Goal: Complete application form

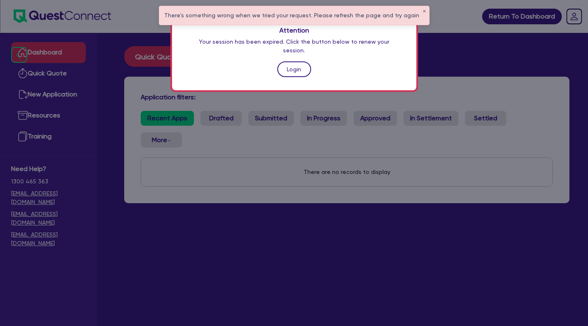
click at [298, 64] on link "Login" at bounding box center [294, 69] width 34 height 16
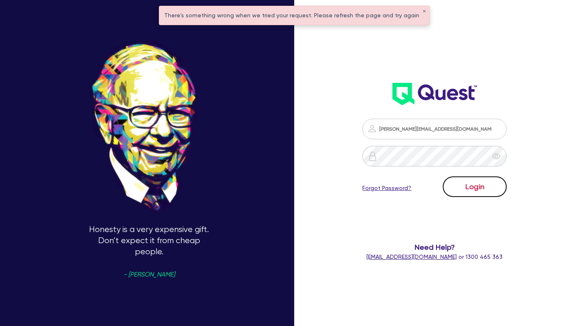
click at [488, 191] on button "Login" at bounding box center [474, 187] width 64 height 21
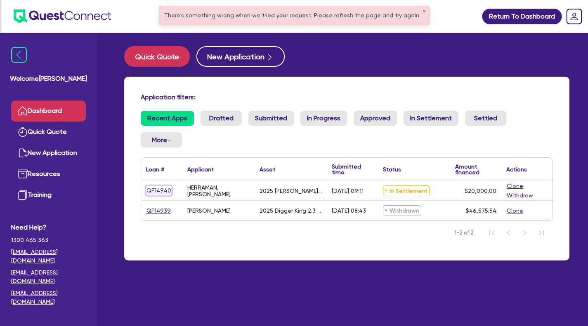
click at [160, 191] on link "QF14940" at bounding box center [159, 190] width 26 height 9
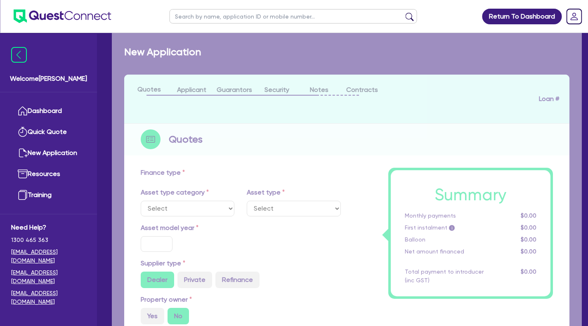
select select "CARS_AND_LIGHT_TRUCKS"
type input "2025"
radio input "false"
radio input "true"
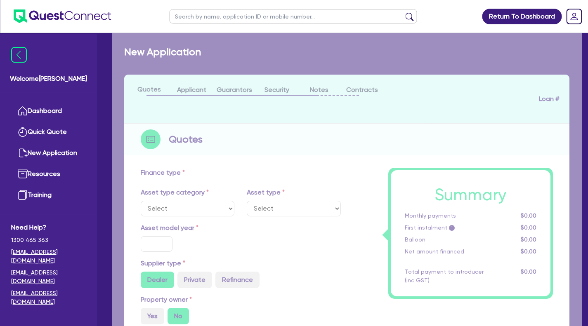
type input "20,000"
type input "11"
type input "2,200"
type input "17.95"
type input "900"
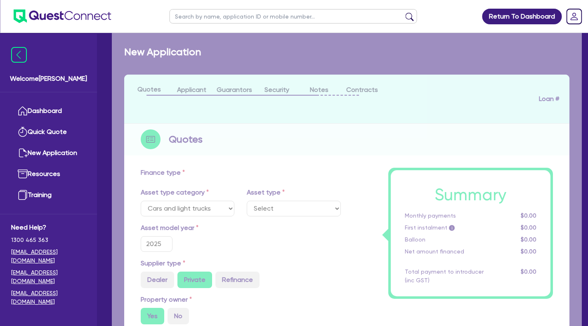
select select "PASSENGER_VEHICLES"
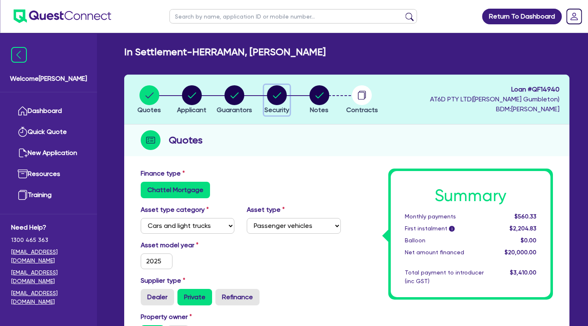
click at [271, 96] on circle "button" at bounding box center [277, 95] width 20 height 20
select select "CARS_AND_LIGHT_TRUCKS"
select select "PASSENGER_VEHICLES"
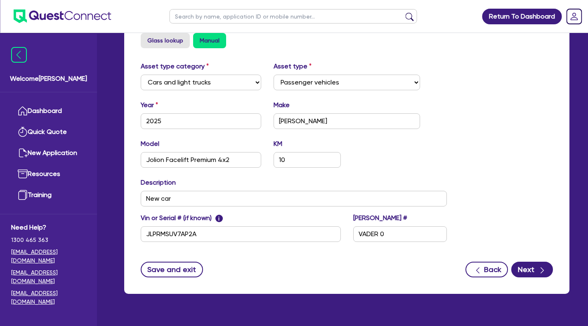
scroll to position [319, 0]
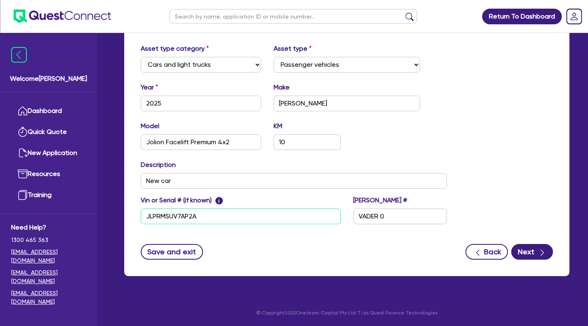
click at [212, 219] on input "JLPRMSUV7AP2A" at bounding box center [241, 217] width 200 height 16
click at [199, 211] on input "JLPRMSUV7AP2A" at bounding box center [241, 217] width 200 height 16
type input "J"
type input "LGWEE4A51SK63441"
click at [247, 249] on div "Save and exit Back Next" at bounding box center [346, 252] width 424 height 16
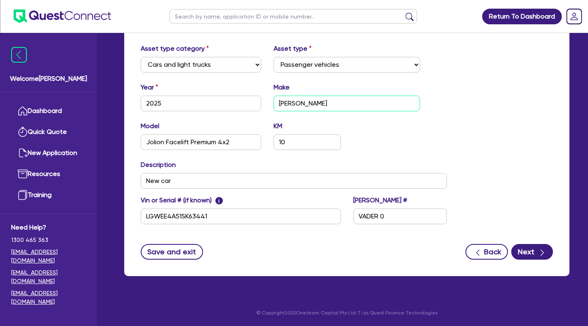
click at [304, 105] on input "[PERSON_NAME]" at bounding box center [346, 104] width 147 height 16
type input "H"
type input "GWM"
click at [542, 251] on icon "button" at bounding box center [542, 253] width 8 height 8
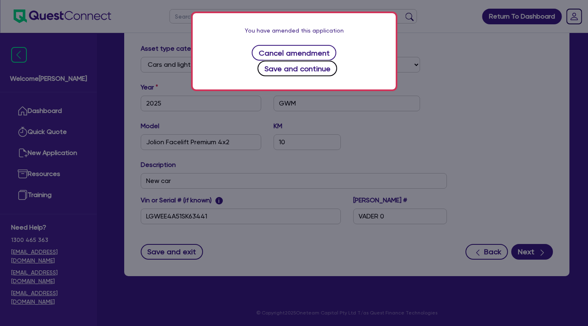
click at [336, 61] on button "Save and continue" at bounding box center [297, 69] width 80 height 16
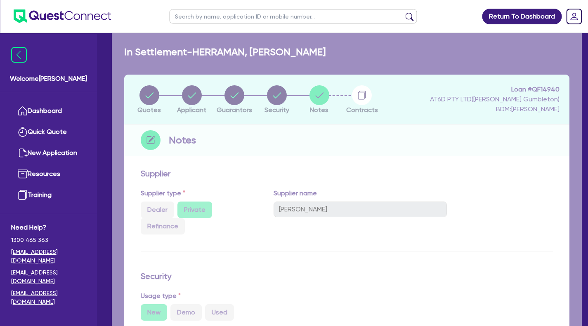
select select "Quest Finance - Own Book"
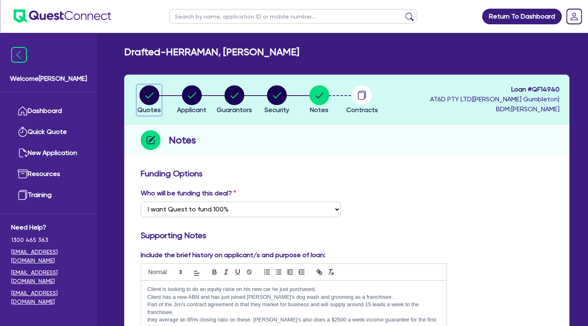
click at [147, 91] on circle "button" at bounding box center [149, 95] width 20 height 20
select select "CARS_AND_LIGHT_TRUCKS"
select select "PASSENGER_VEHICLES"
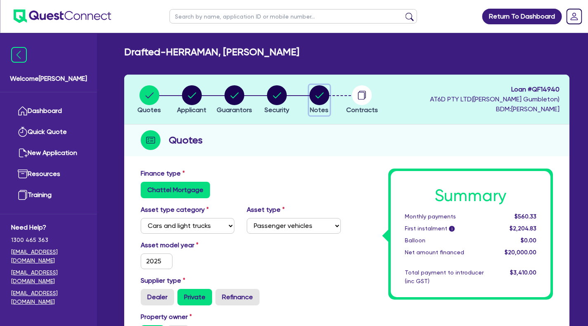
click at [319, 102] on circle "button" at bounding box center [319, 95] width 20 height 20
select select "Quest Finance - Own Book"
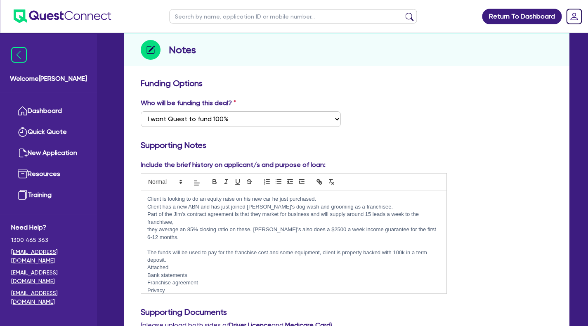
scroll to position [26, 0]
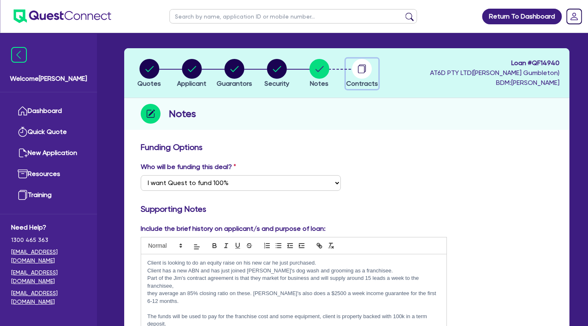
click at [372, 67] on div "button" at bounding box center [362, 69] width 32 height 20
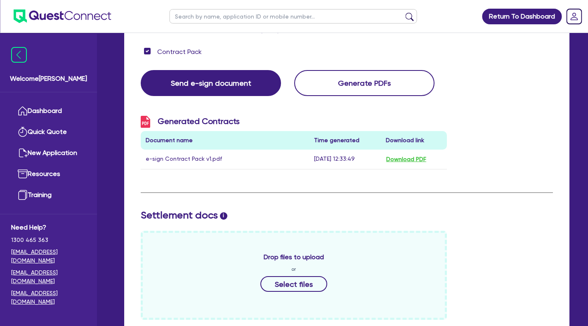
scroll to position [169, 0]
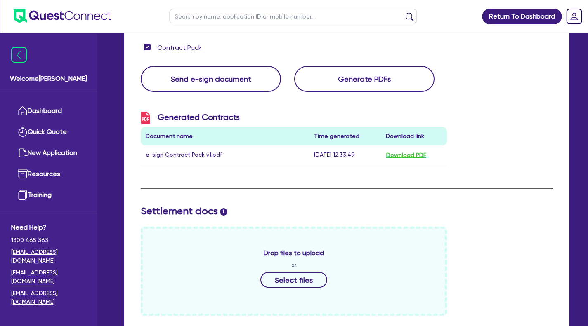
click at [220, 74] on button "Send e-sign document" at bounding box center [211, 79] width 140 height 26
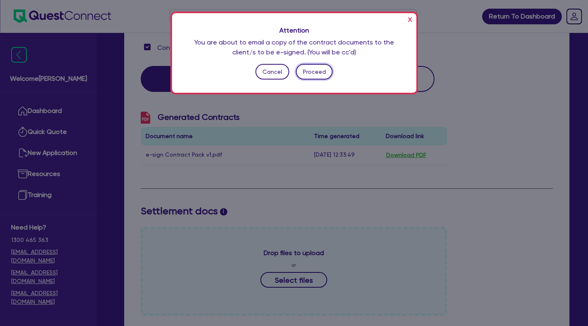
click at [320, 69] on button "Proceed" at bounding box center [314, 72] width 37 height 16
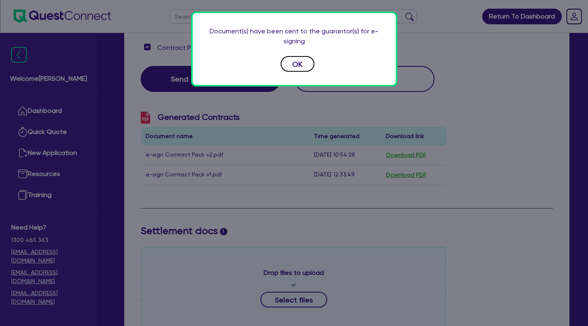
click at [294, 64] on button "OK" at bounding box center [297, 64] width 34 height 16
